Goal: Task Accomplishment & Management: Use online tool/utility

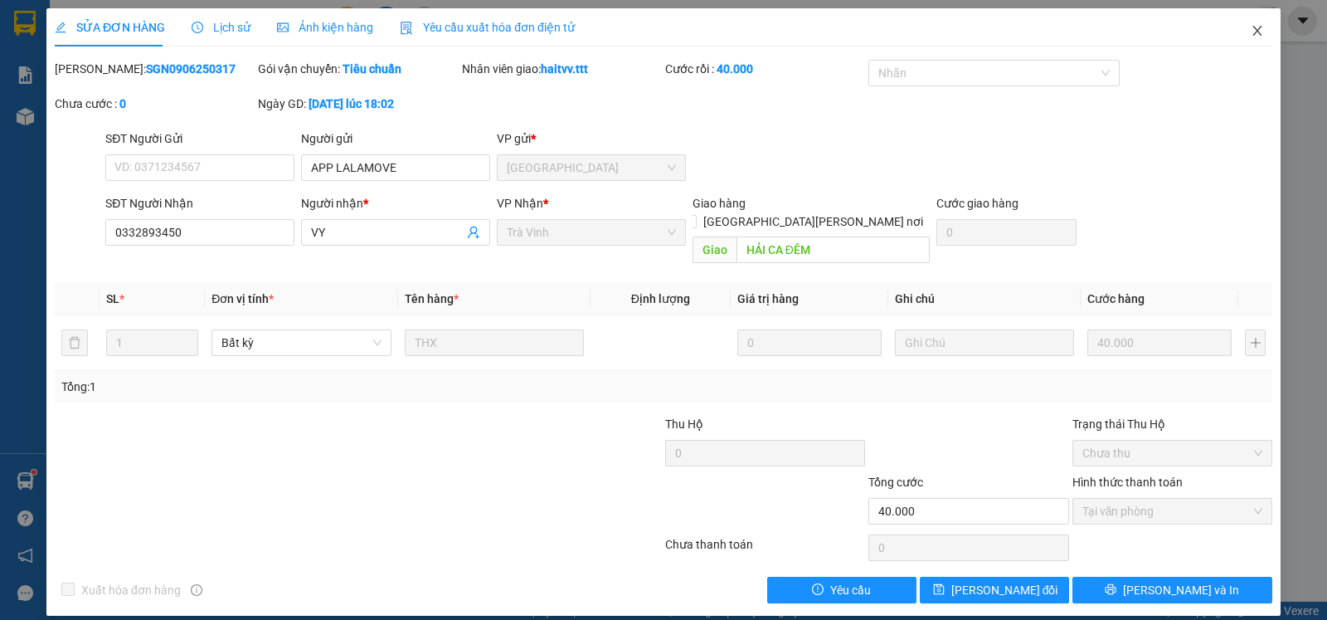
click at [1261, 32] on icon "close" at bounding box center [1257, 30] width 13 height 13
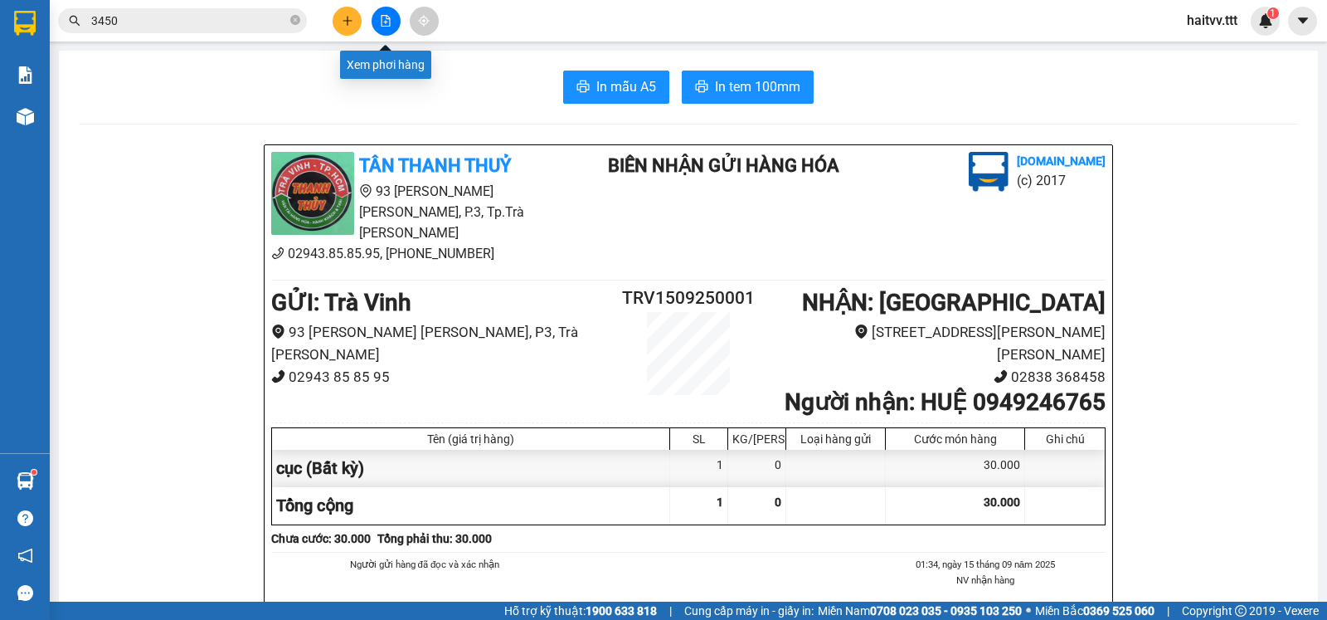
click at [385, 19] on icon "file-add" at bounding box center [386, 21] width 12 height 12
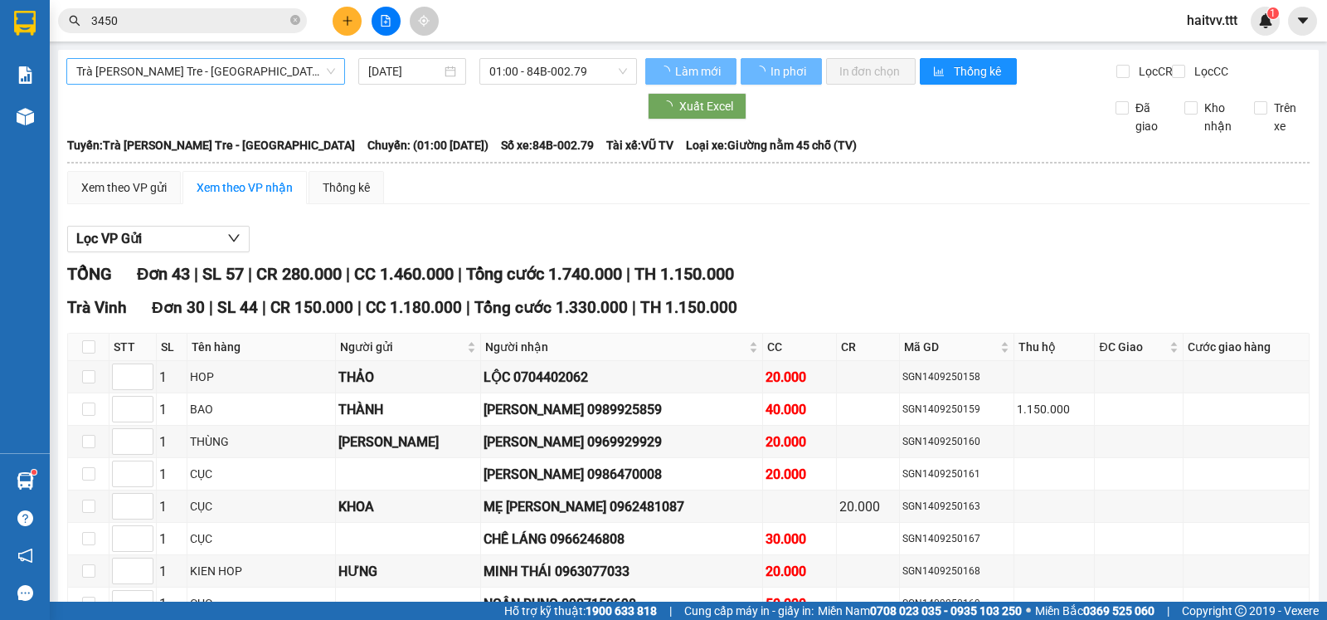
type input "[DATE]"
click at [269, 68] on span "Trà [PERSON_NAME] Tre - [GEOGRAPHIC_DATA]" at bounding box center [205, 71] width 259 height 25
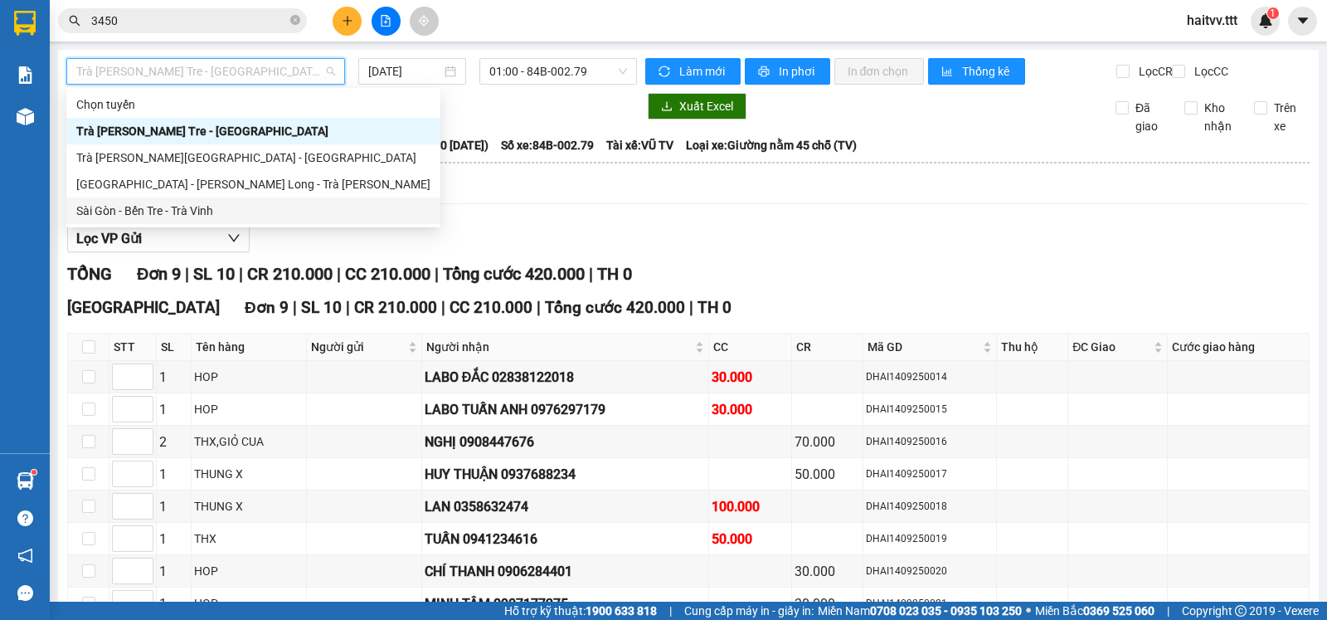
click at [222, 206] on div "Sài Gòn - Bến Tre - Trà Vinh" at bounding box center [253, 211] width 354 height 18
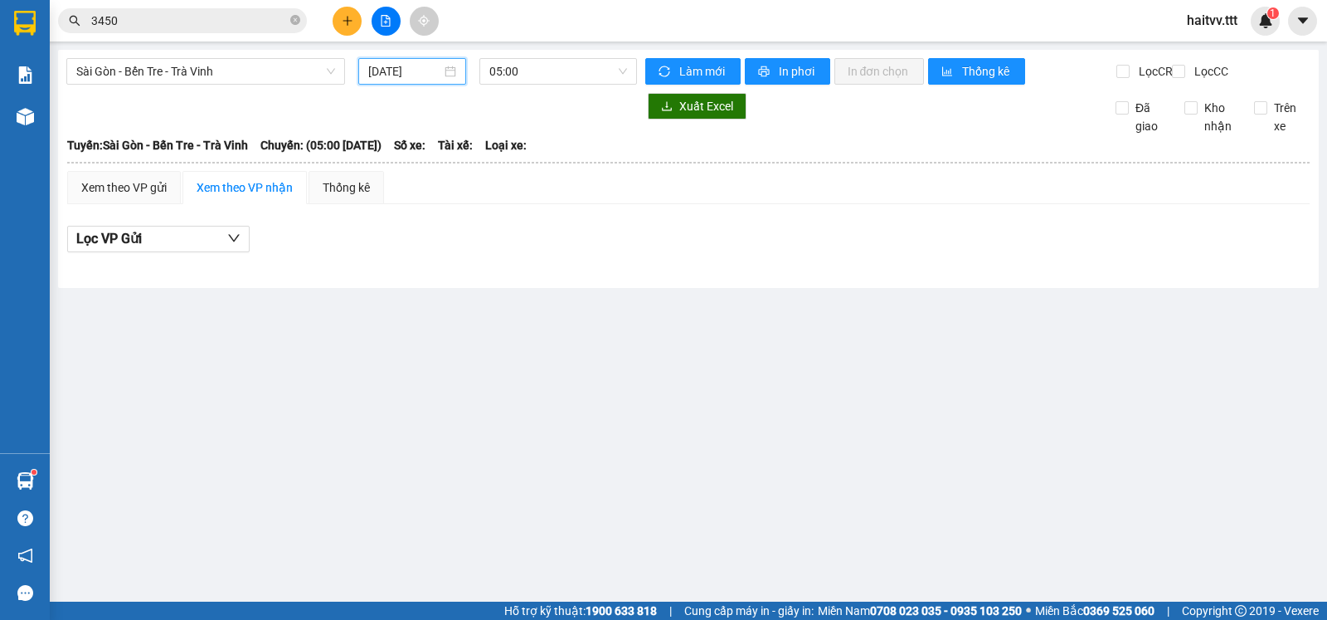
click at [426, 71] on input "[DATE]" at bounding box center [405, 71] width 74 height 18
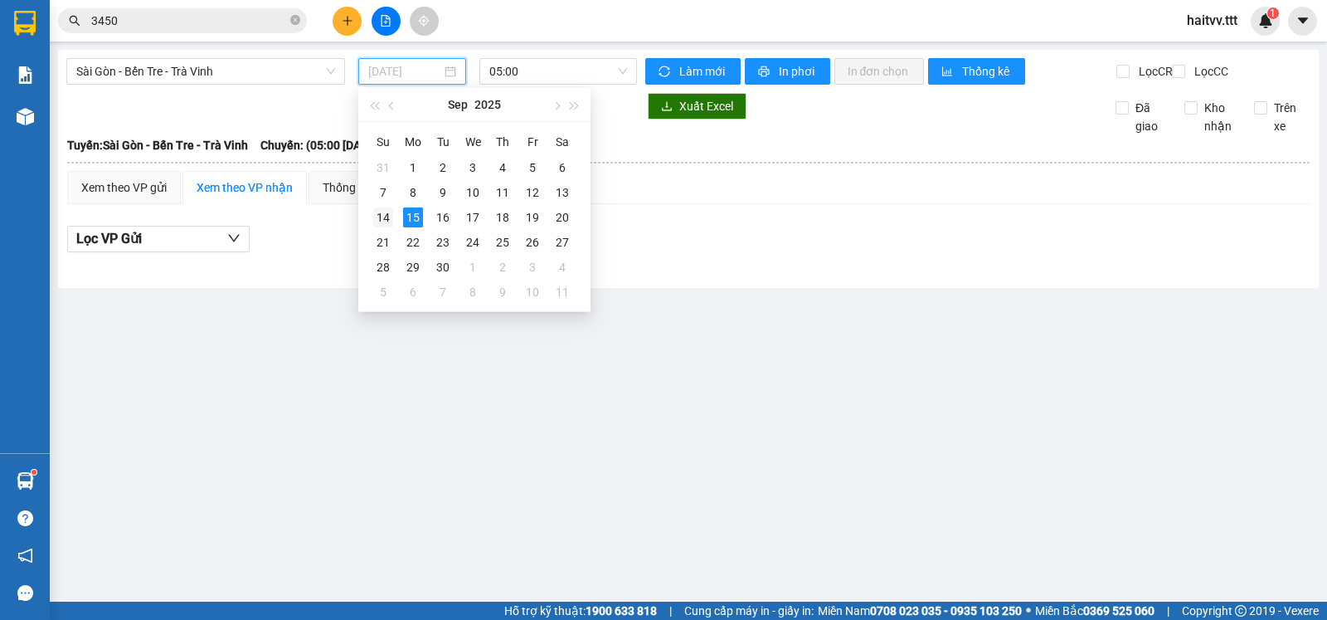
click at [386, 214] on div "14" at bounding box center [383, 217] width 20 height 20
type input "[DATE]"
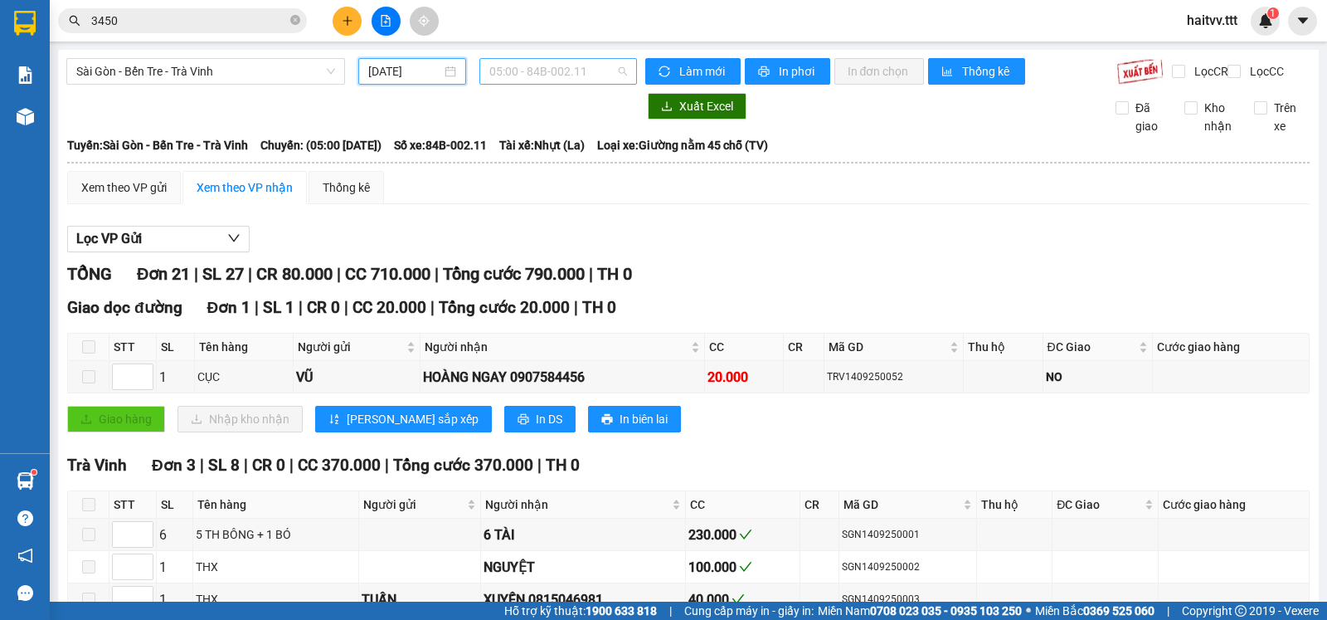
click at [593, 65] on span "05:00 - 84B-002.11" at bounding box center [557, 71] width 137 height 25
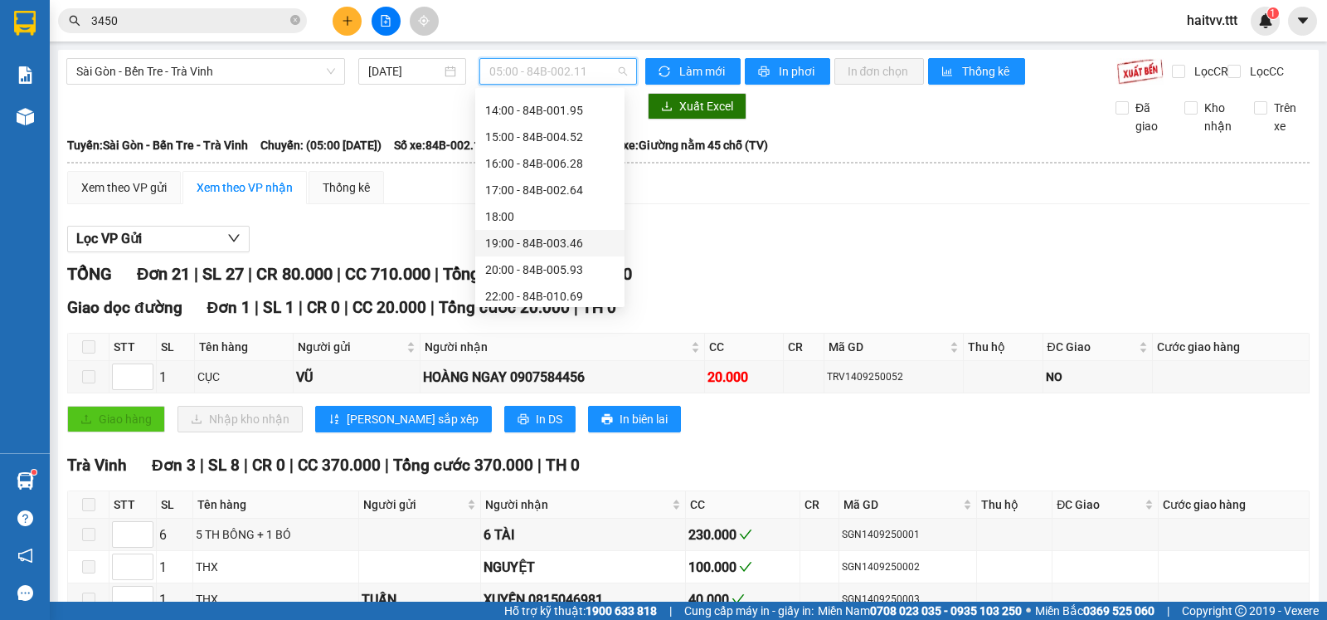
scroll to position [265, 0]
click at [562, 290] on div "22:00 - 84B-010.69" at bounding box center [549, 290] width 129 height 18
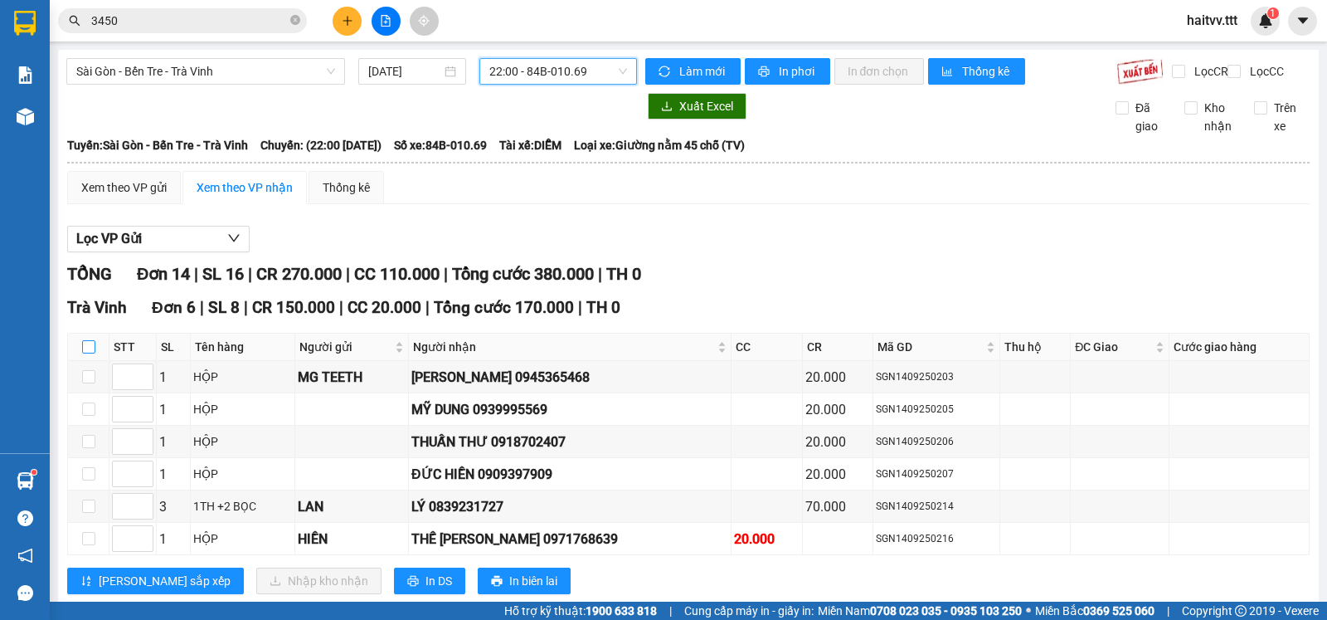
drag, startPoint x: 86, startPoint y: 358, endPoint x: 108, endPoint y: 368, distance: 24.1
click at [108, 361] on th at bounding box center [88, 347] width 41 height 27
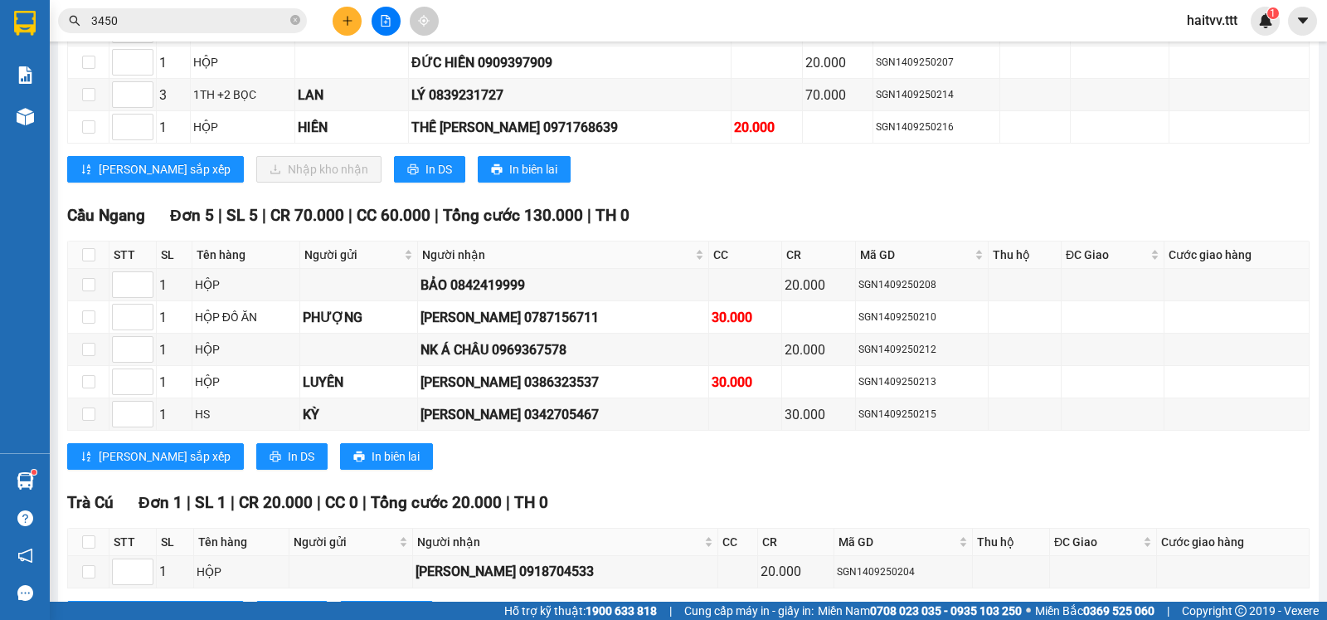
scroll to position [134, 0]
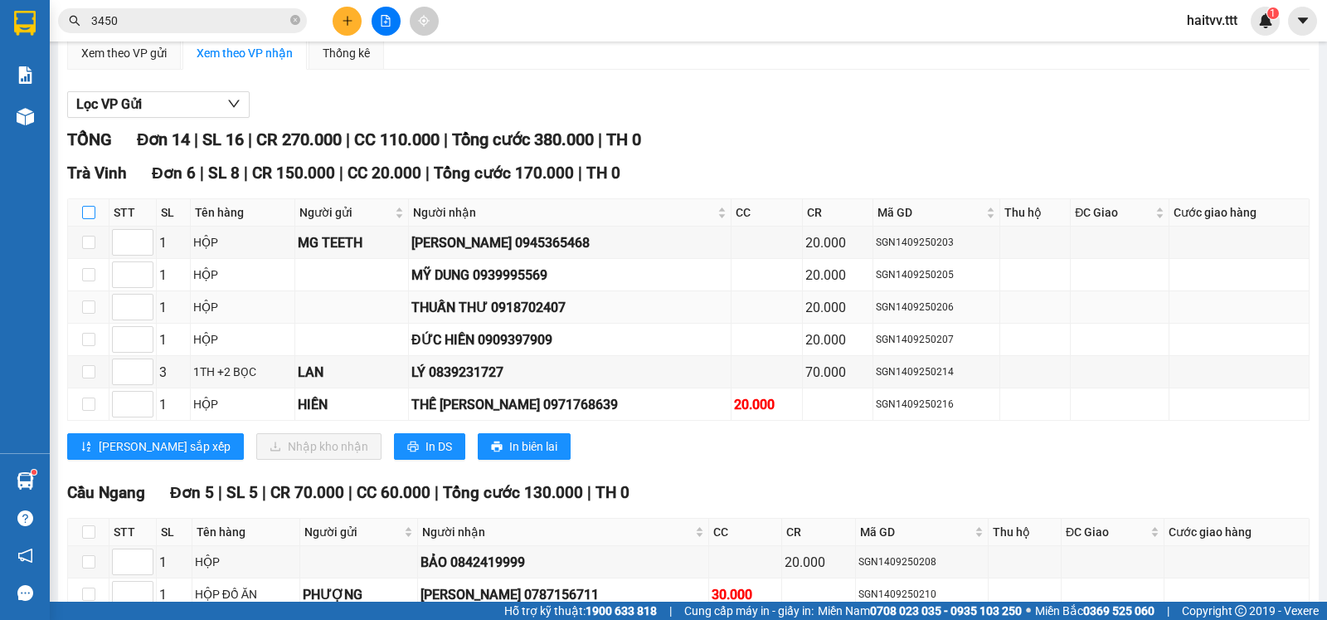
drag, startPoint x: 87, startPoint y: 226, endPoint x: 166, endPoint y: 311, distance: 115.6
click at [88, 219] on input "checkbox" at bounding box center [88, 212] width 13 height 13
checkbox input "true"
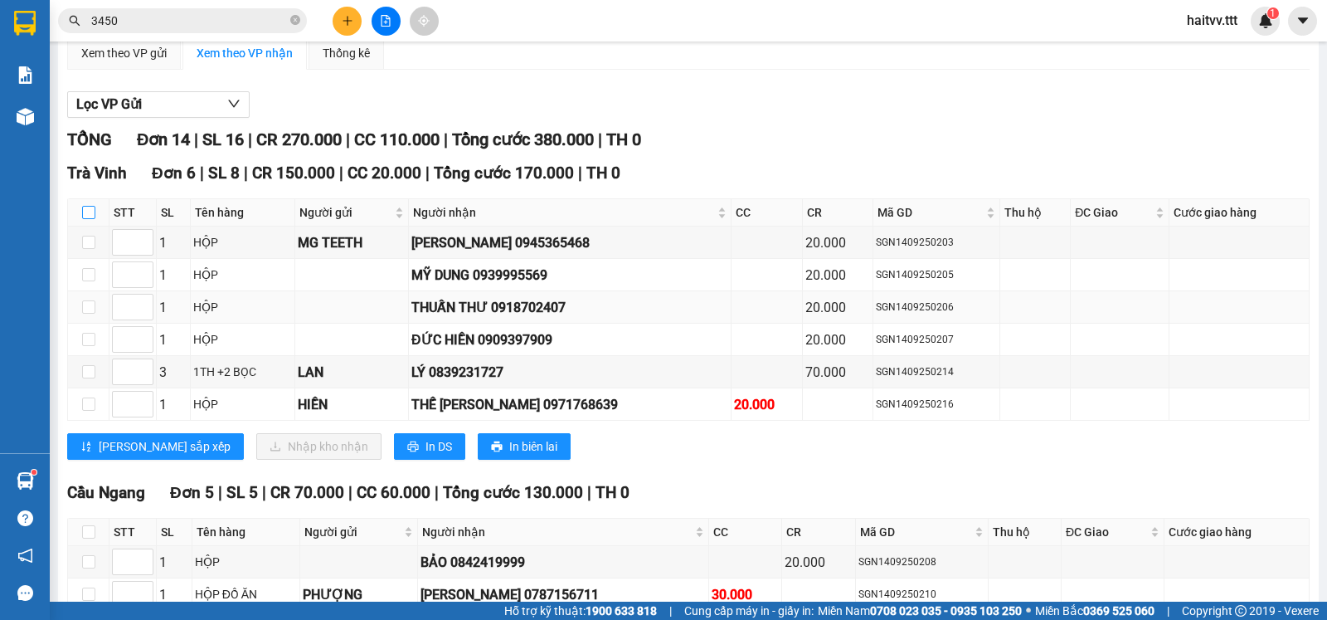
checkbox input "true"
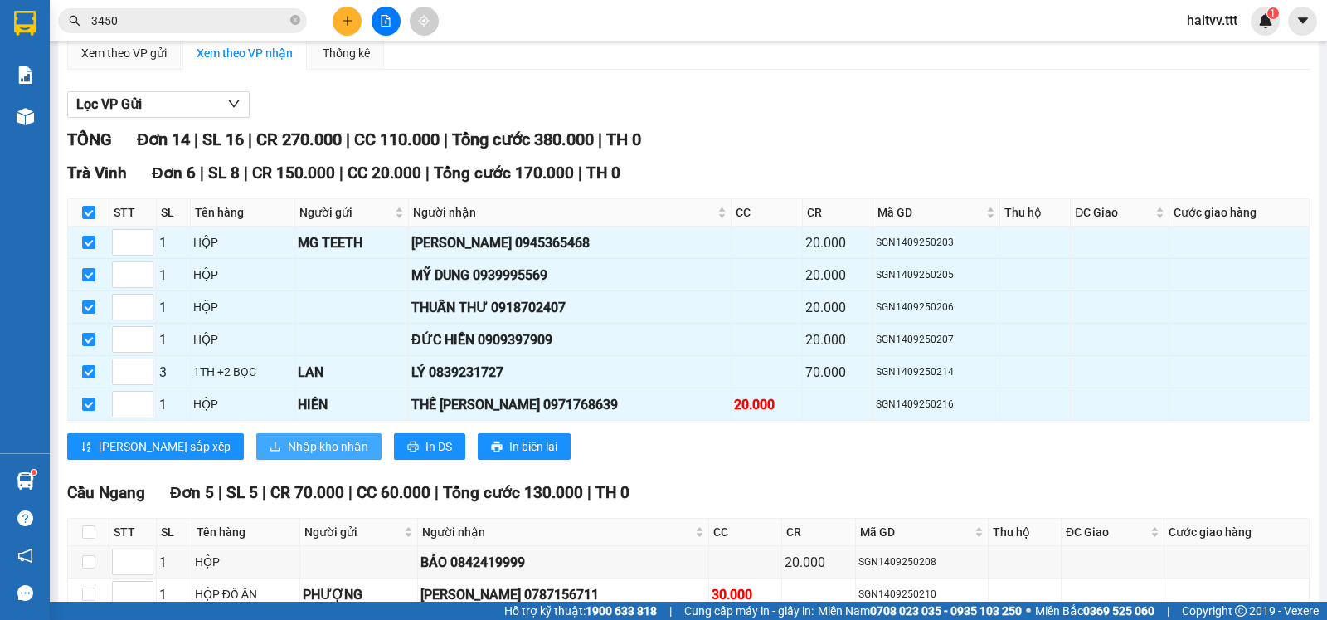
click at [288, 453] on span "Nhập kho nhận" at bounding box center [328, 446] width 80 height 18
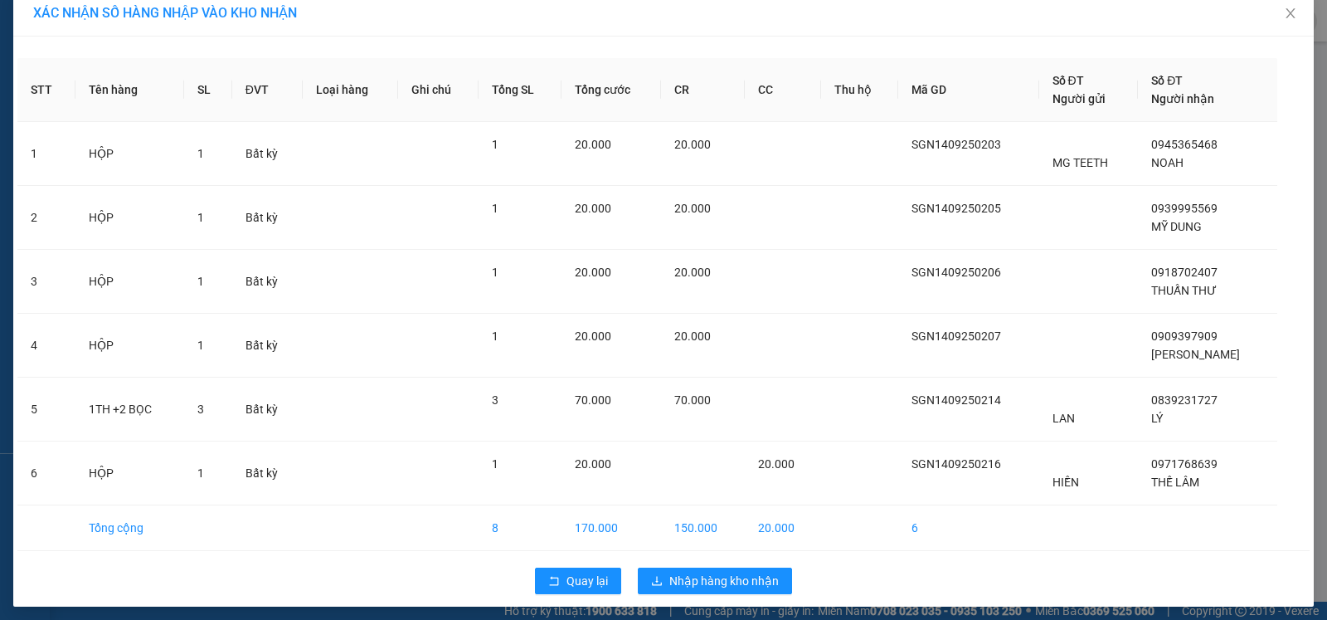
scroll to position [24, 0]
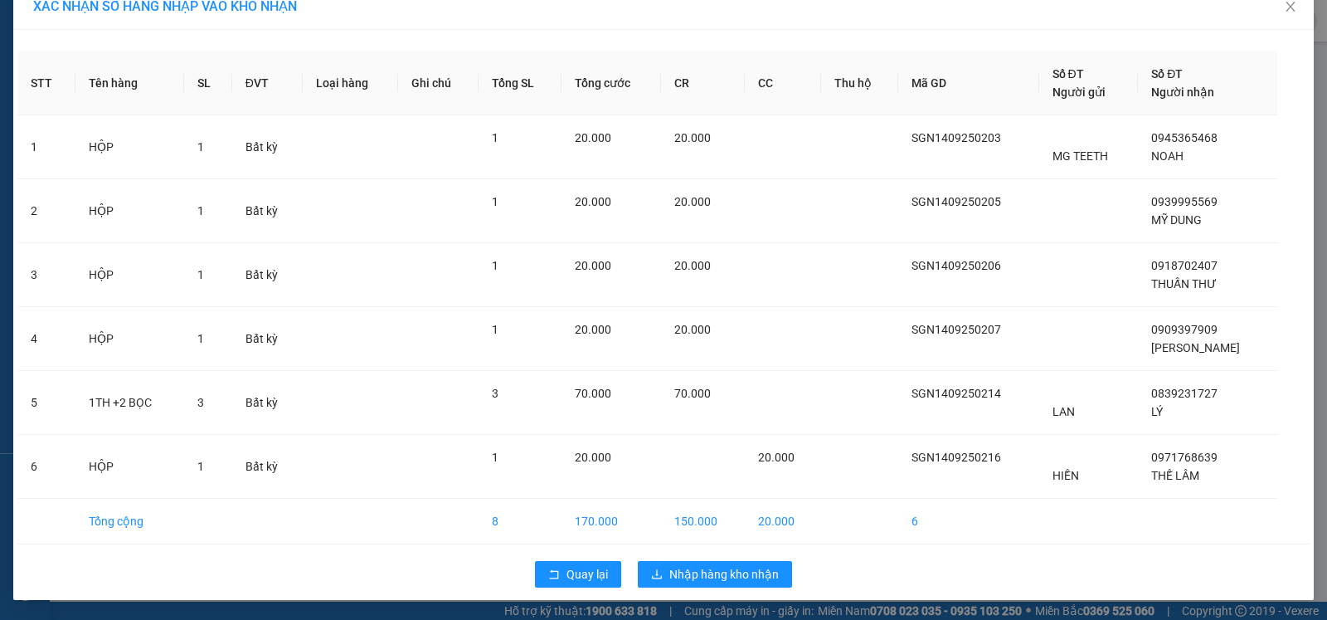
click at [743, 588] on div "Quay lại Nhập hàng kho nhận" at bounding box center [663, 574] width 1293 height 43
click at [741, 574] on span "Nhập hàng kho nhận" at bounding box center [725, 574] width 110 height 18
